Goal: Complete application form

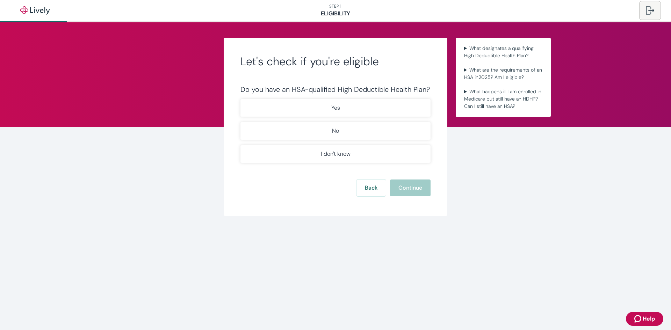
click at [650, 8] on div at bounding box center [649, 10] width 8 height 8
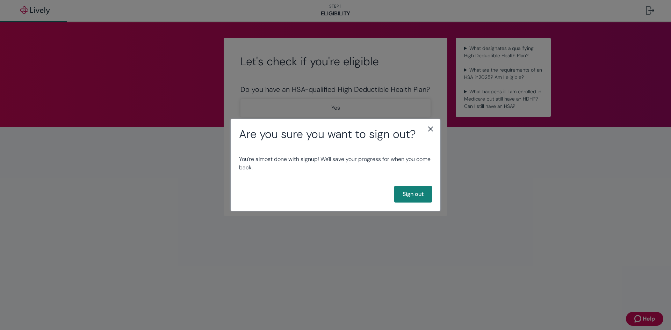
click at [430, 127] on icon "close" at bounding box center [430, 129] width 8 height 8
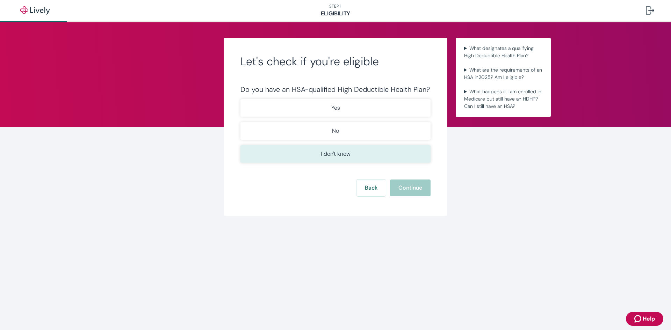
click at [329, 159] on button "I don't know" at bounding box center [335, 153] width 190 height 17
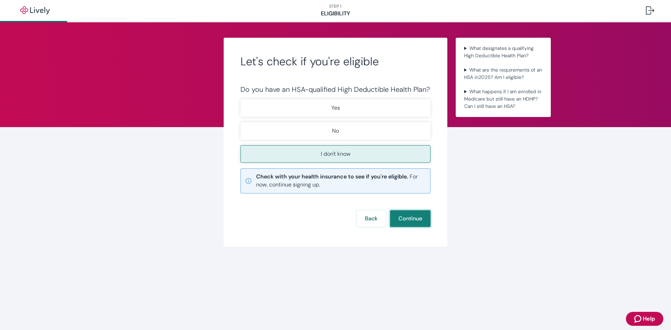
click at [410, 218] on button "Continue" at bounding box center [410, 218] width 41 height 17
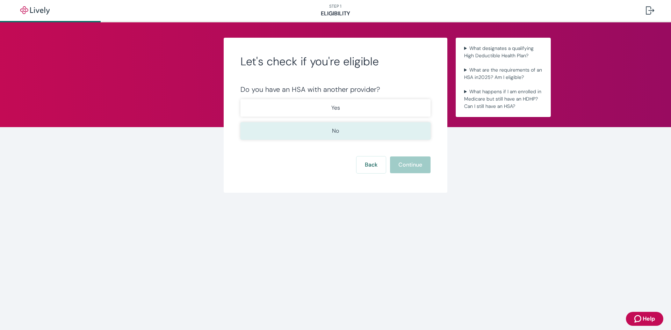
click at [345, 129] on button "No" at bounding box center [335, 130] width 190 height 17
click at [407, 163] on button "Continue" at bounding box center [410, 164] width 41 height 17
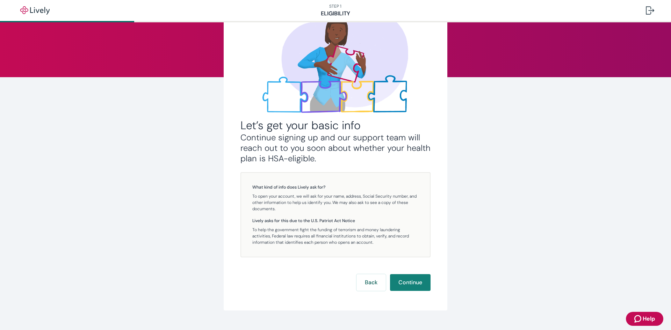
scroll to position [64, 0]
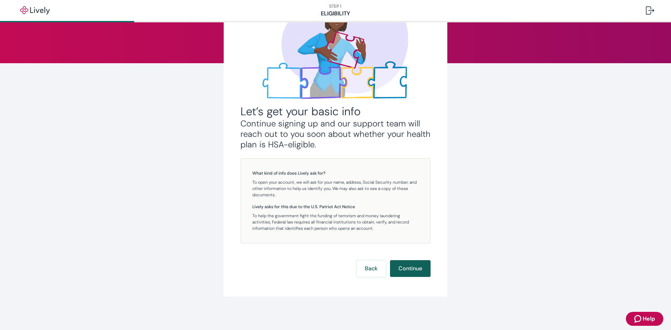
click at [413, 268] on button "Continue" at bounding box center [410, 268] width 41 height 17
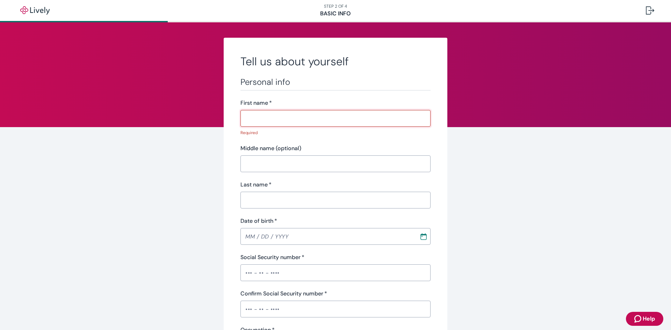
click at [274, 118] on input "First name   *" at bounding box center [335, 118] width 190 height 14
type input "ROBIN"
type input "L"
type input "PRICE"
type input "(812) 307-6053"
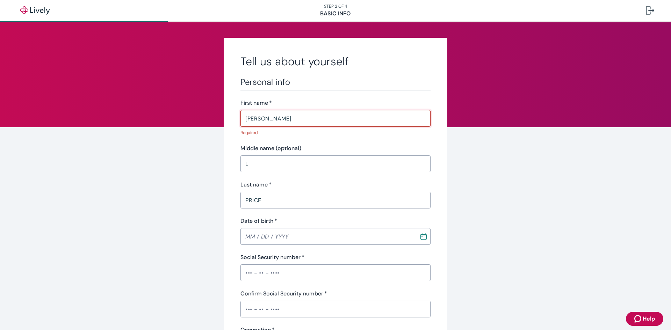
type input "11240 Bonebank Road"
type input "Mount Vernon"
type input "IN"
type input "47620"
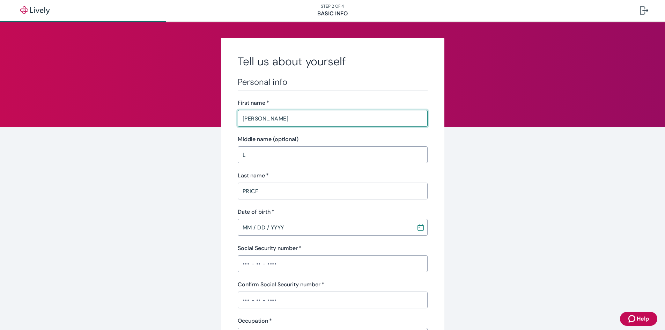
click at [281, 225] on input "MM / DD / YYYY" at bounding box center [325, 227] width 174 height 14
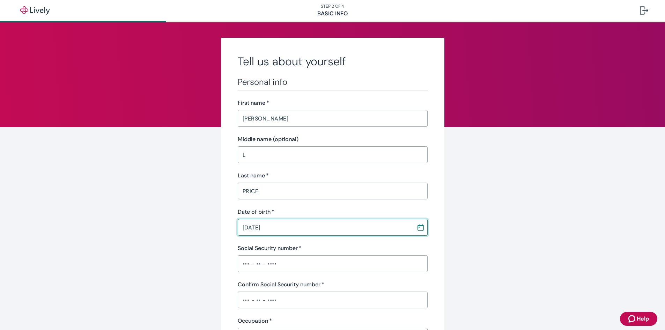
type input "08 / 10 / 1972"
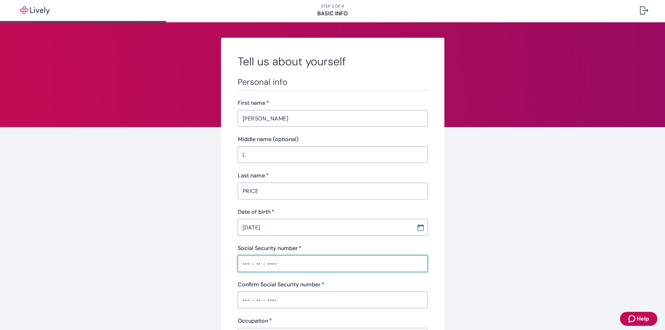
click at [275, 262] on input "Social Security number   *" at bounding box center [333, 264] width 190 height 14
type input "•••-••-6746"
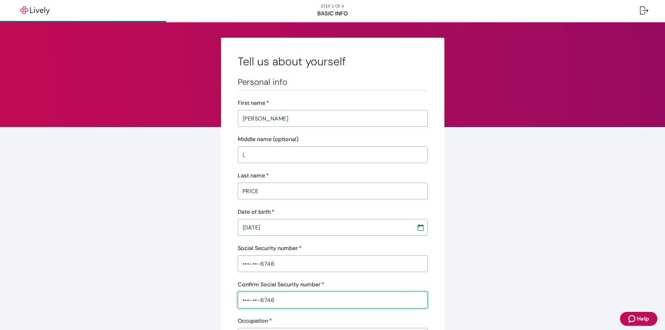
type input "•••-••-6746"
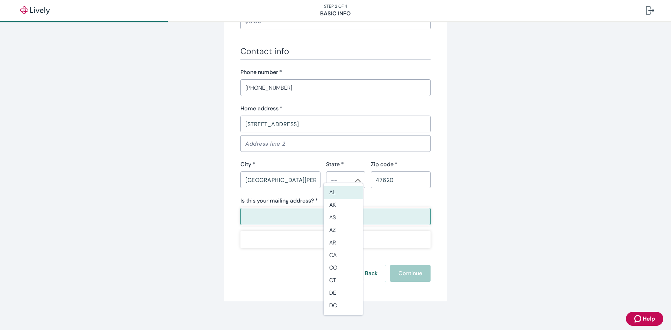
scroll to position [393, 0]
